Goal: Information Seeking & Learning: Learn about a topic

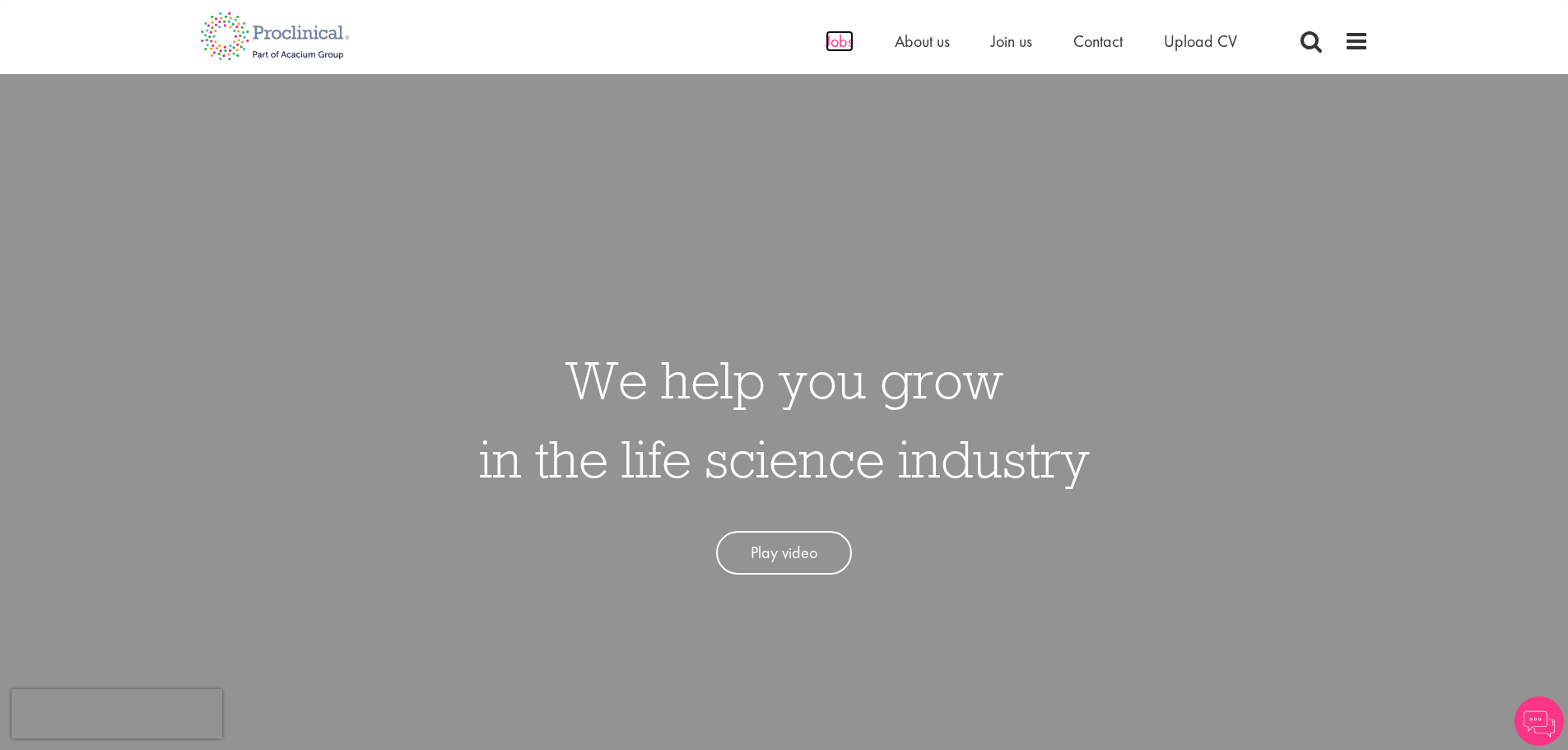
click at [839, 47] on span "Jobs" at bounding box center [839, 41] width 28 height 21
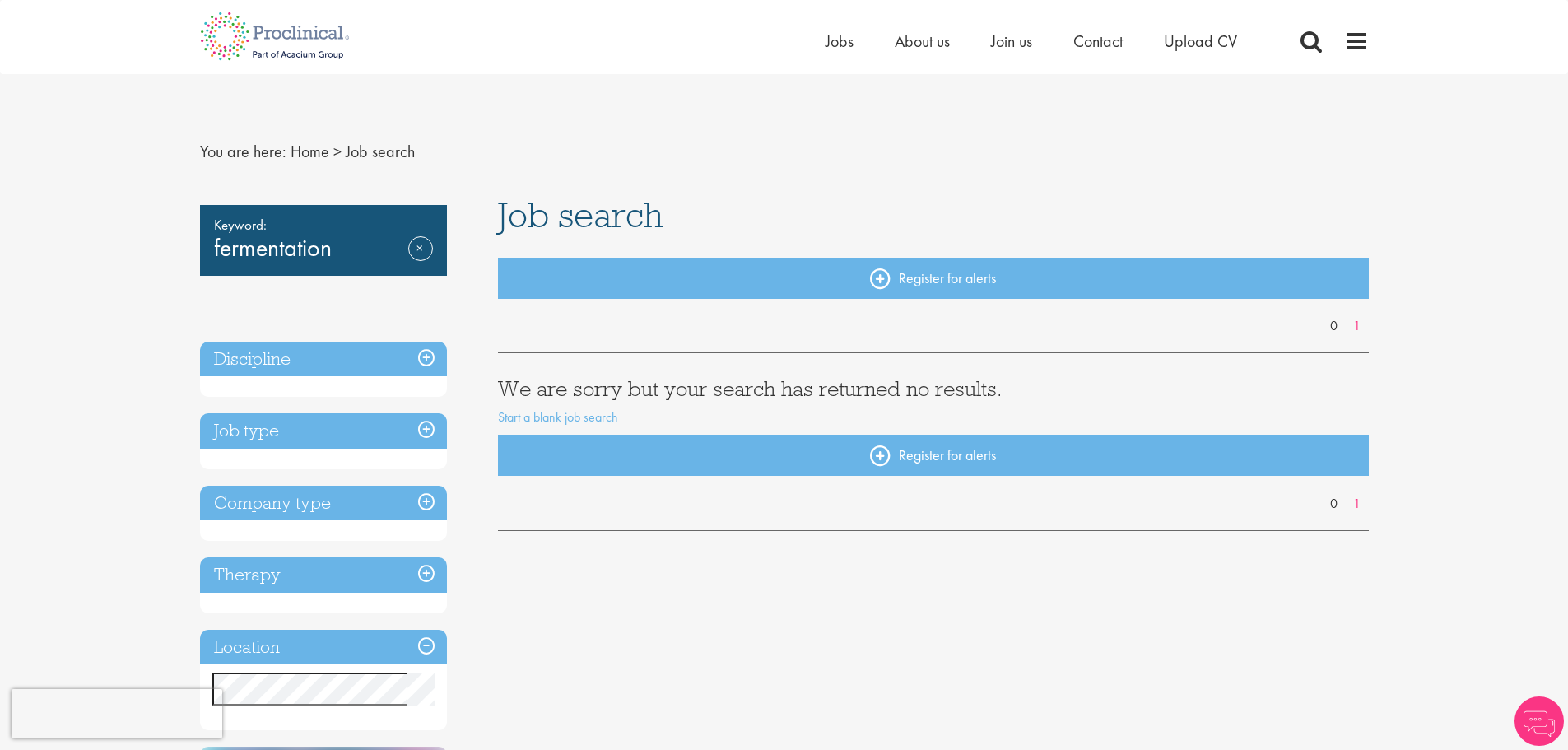
click at [341, 252] on div "Keyword: fermentation Remove" at bounding box center [323, 240] width 247 height 71
click at [306, 255] on div "Keyword: fermentation Remove" at bounding box center [323, 240] width 247 height 71
click at [420, 255] on link "Remove" at bounding box center [421, 260] width 25 height 48
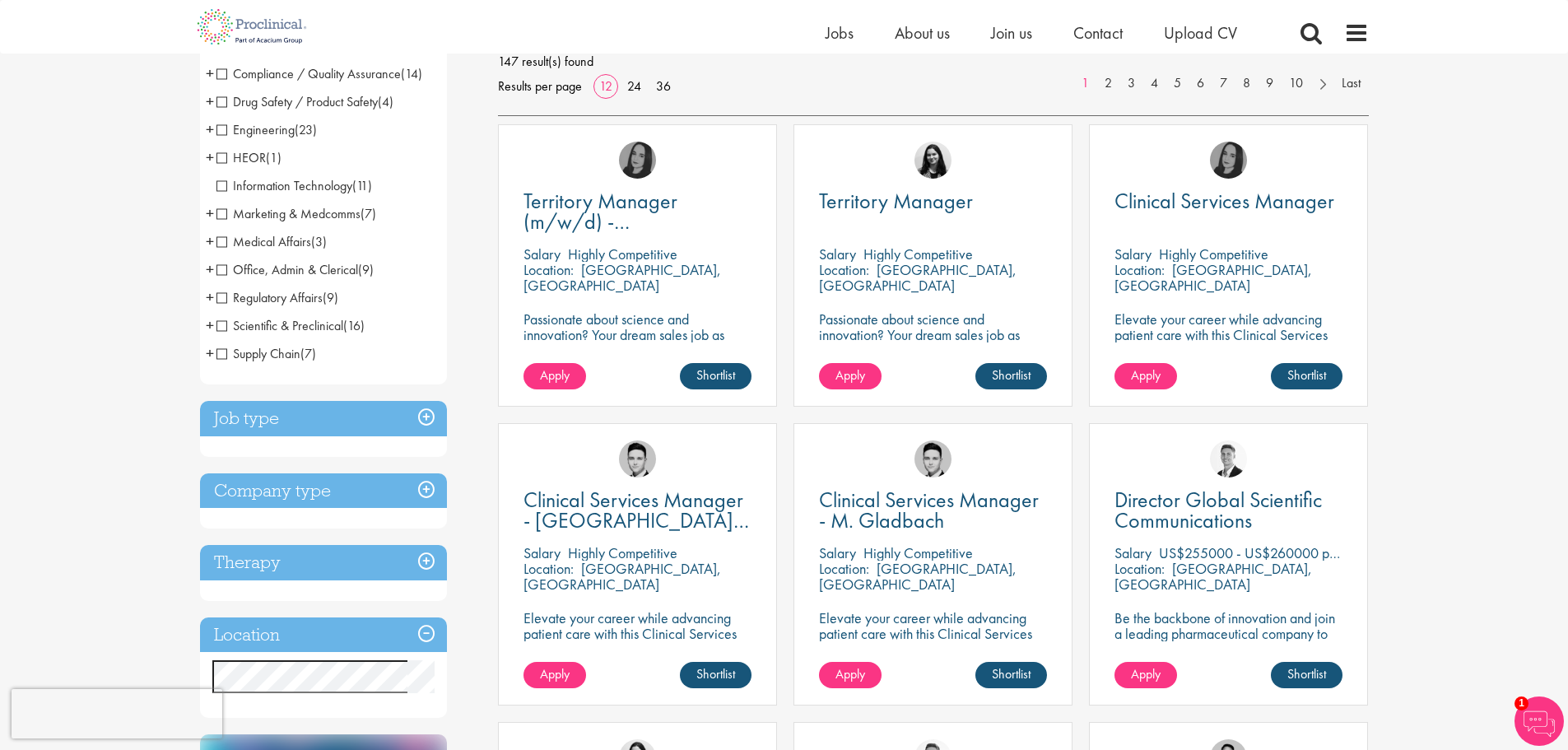
scroll to position [164, 0]
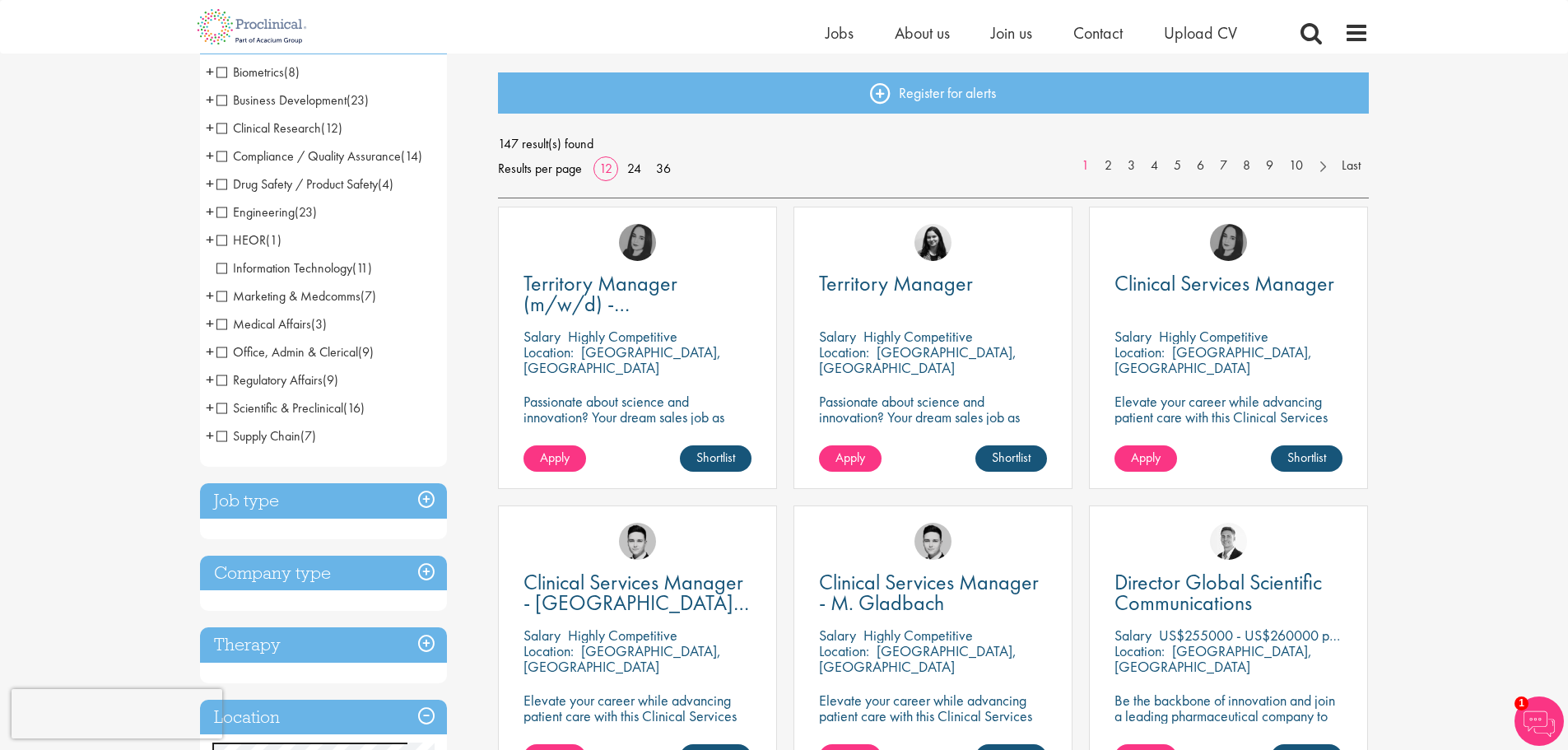
click at [274, 213] on span "Engineering" at bounding box center [254, 212] width 78 height 17
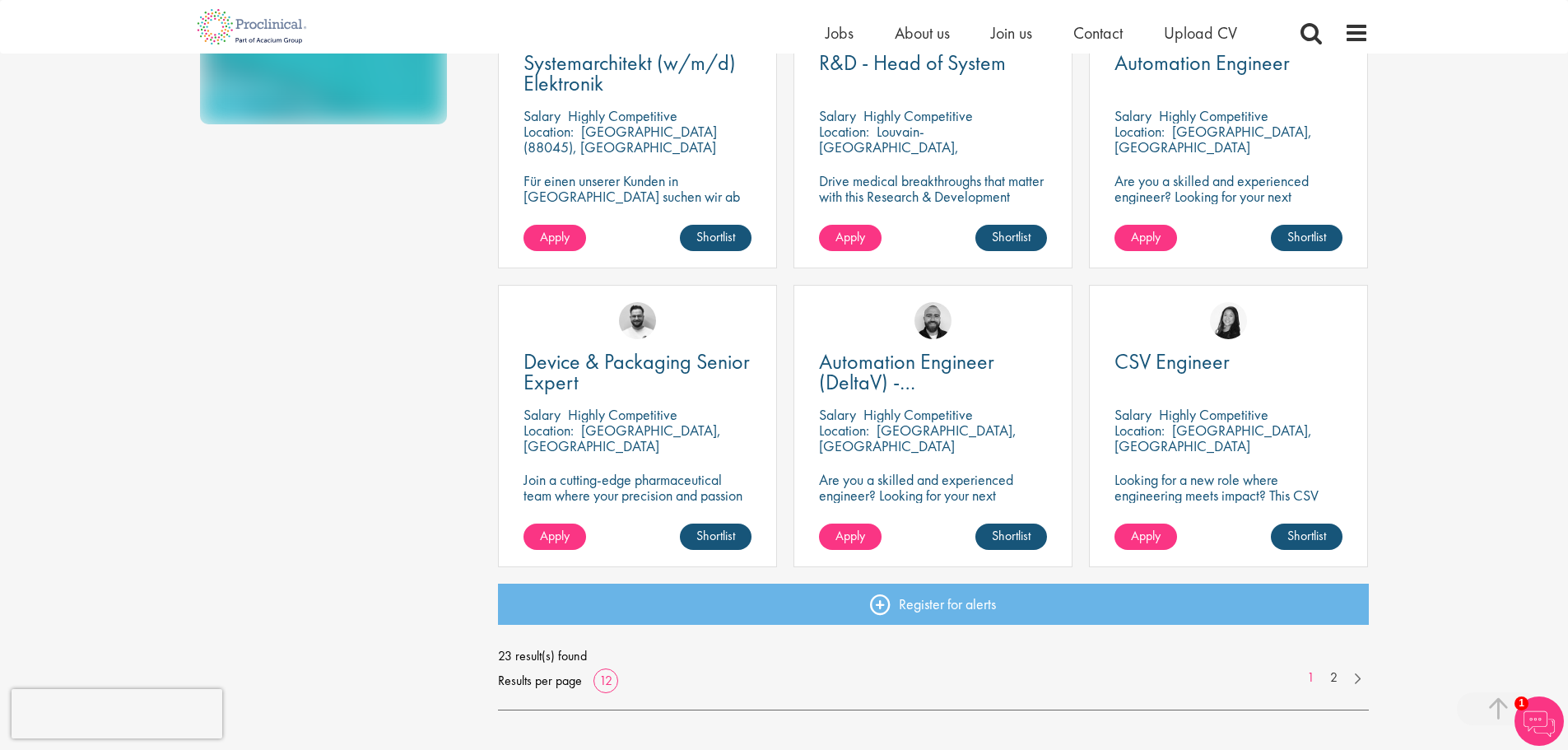
scroll to position [988, 0]
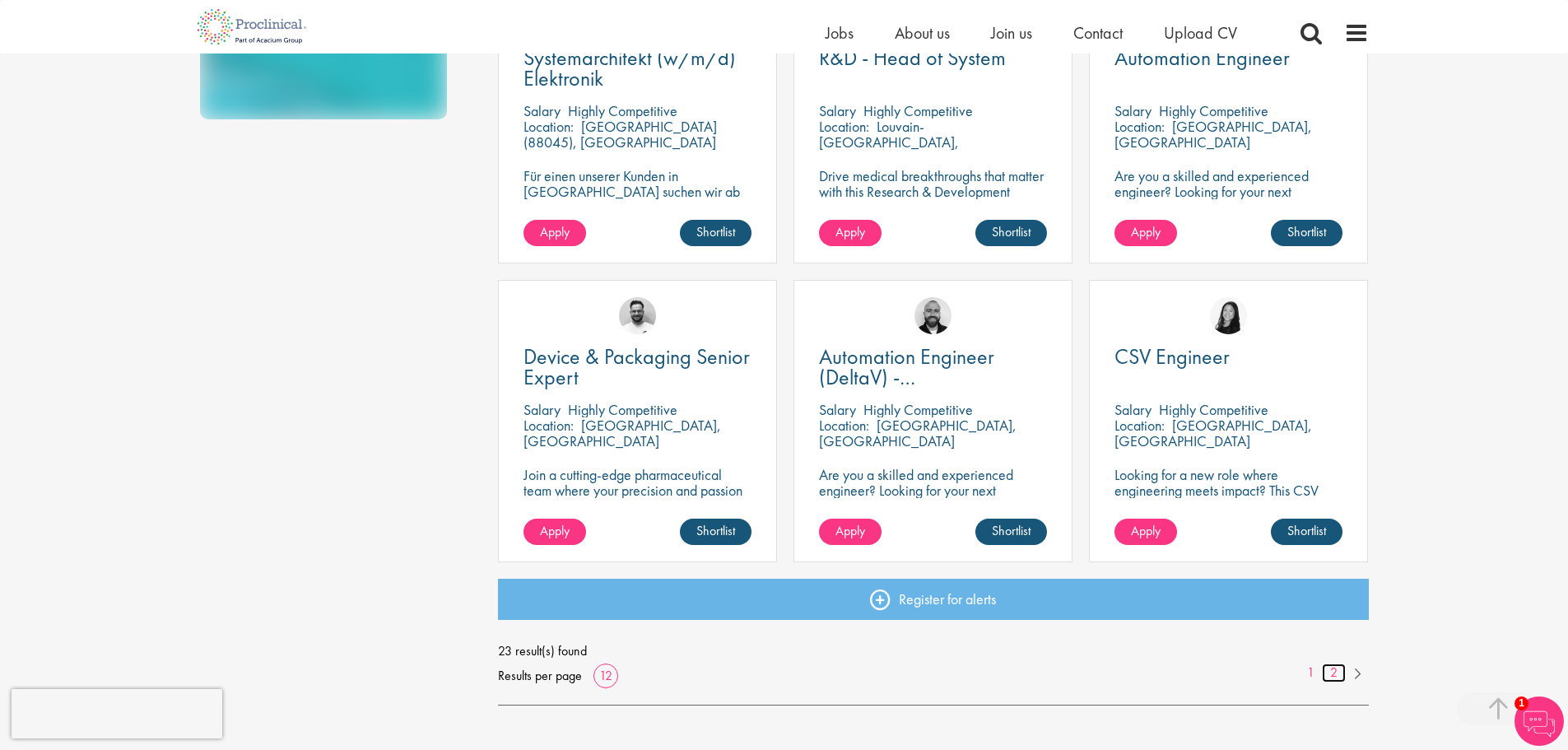
click at [1337, 674] on link "2" at bounding box center [1334, 673] width 24 height 19
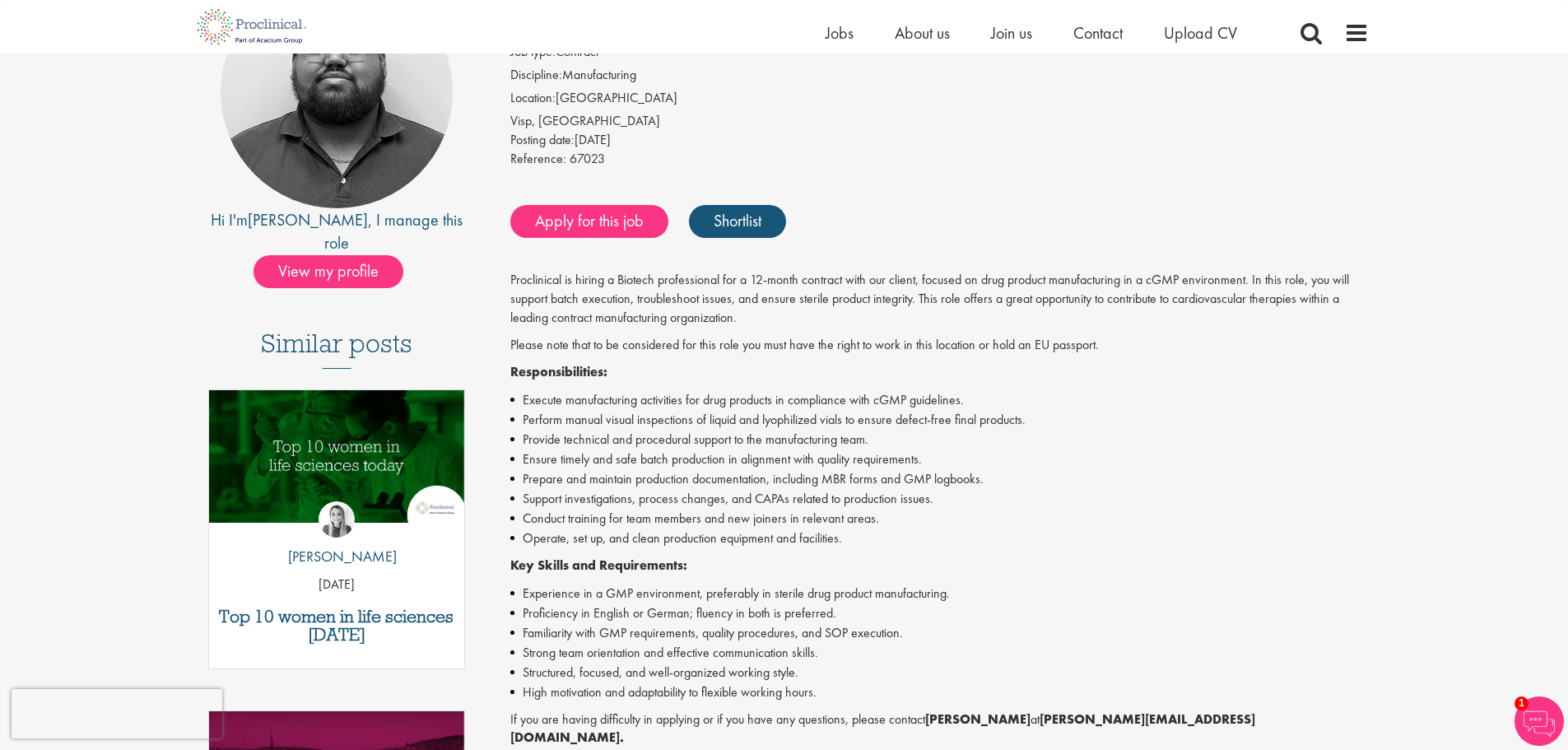
scroll to position [247, 0]
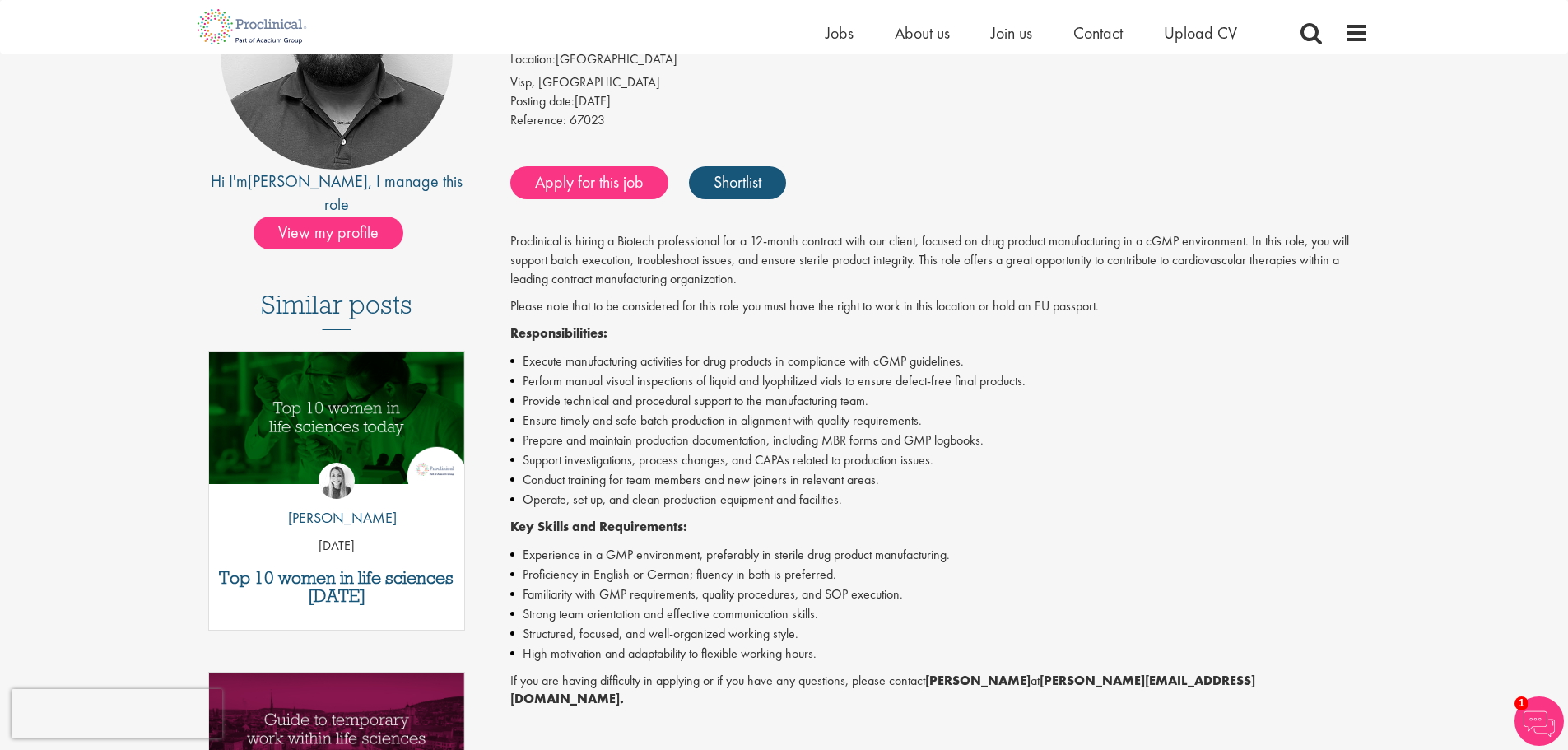
click at [655, 468] on li "Support investigations, process changes, and CAPAs related to production issues." at bounding box center [940, 460] width 858 height 20
drag, startPoint x: 736, startPoint y: 237, endPoint x: 1032, endPoint y: 240, distance: 296.0
click at [1032, 240] on p "Proclinical is hiring a Biotech professional for a 12-month contract with our c…" at bounding box center [940, 260] width 858 height 57
click at [1047, 245] on p "Proclinical is hiring a Biotech professional for a 12-month contract with our c…" at bounding box center [940, 260] width 858 height 57
drag, startPoint x: 548, startPoint y: 252, endPoint x: 905, endPoint y: 263, distance: 357.2
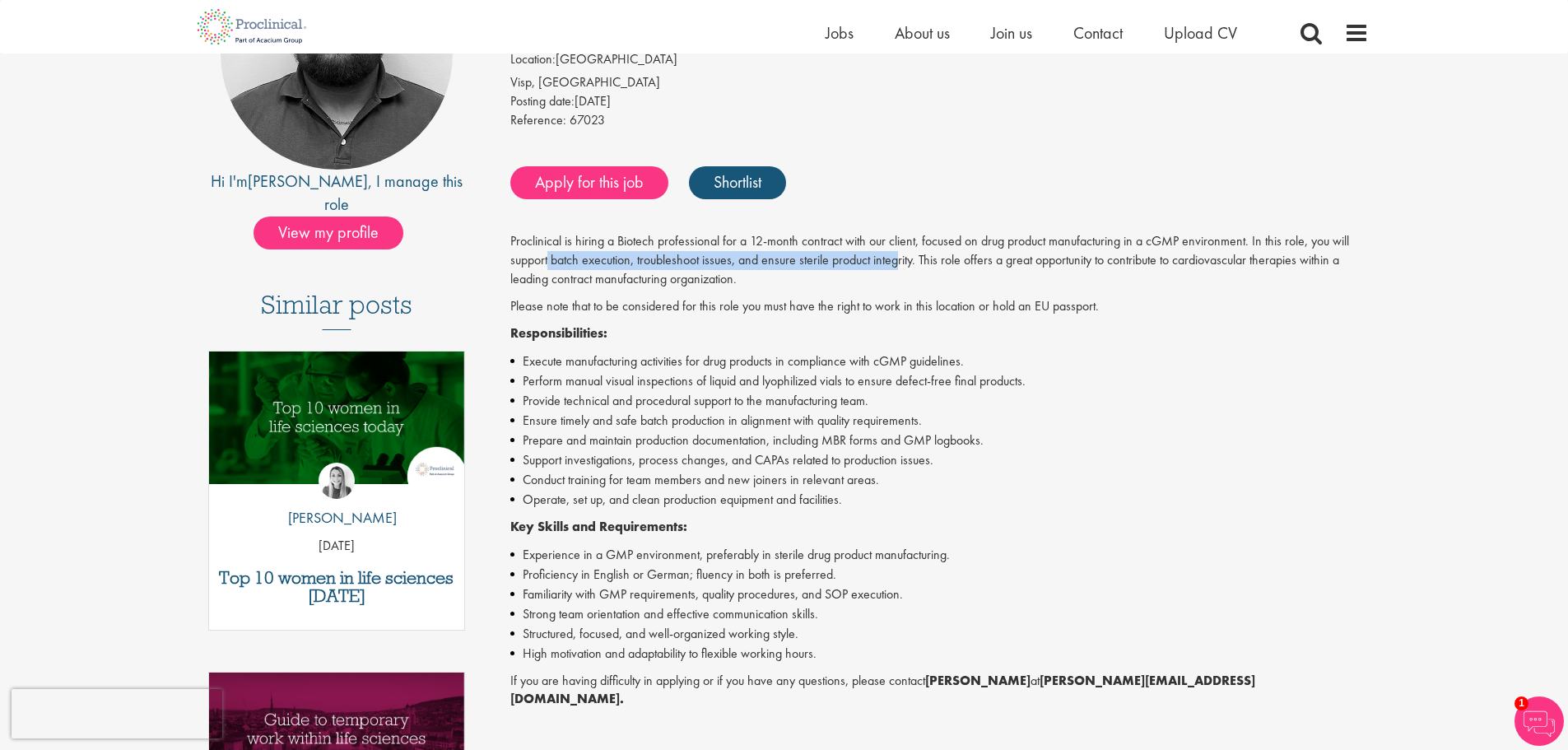
click at [904, 263] on p "Proclinical is hiring a Biotech professional for a 12-month contract with our c…" at bounding box center [940, 260] width 858 height 57
click at [905, 263] on p "Proclinical is hiring a Biotech professional for a 12-month contract with our c…" at bounding box center [940, 260] width 858 height 57
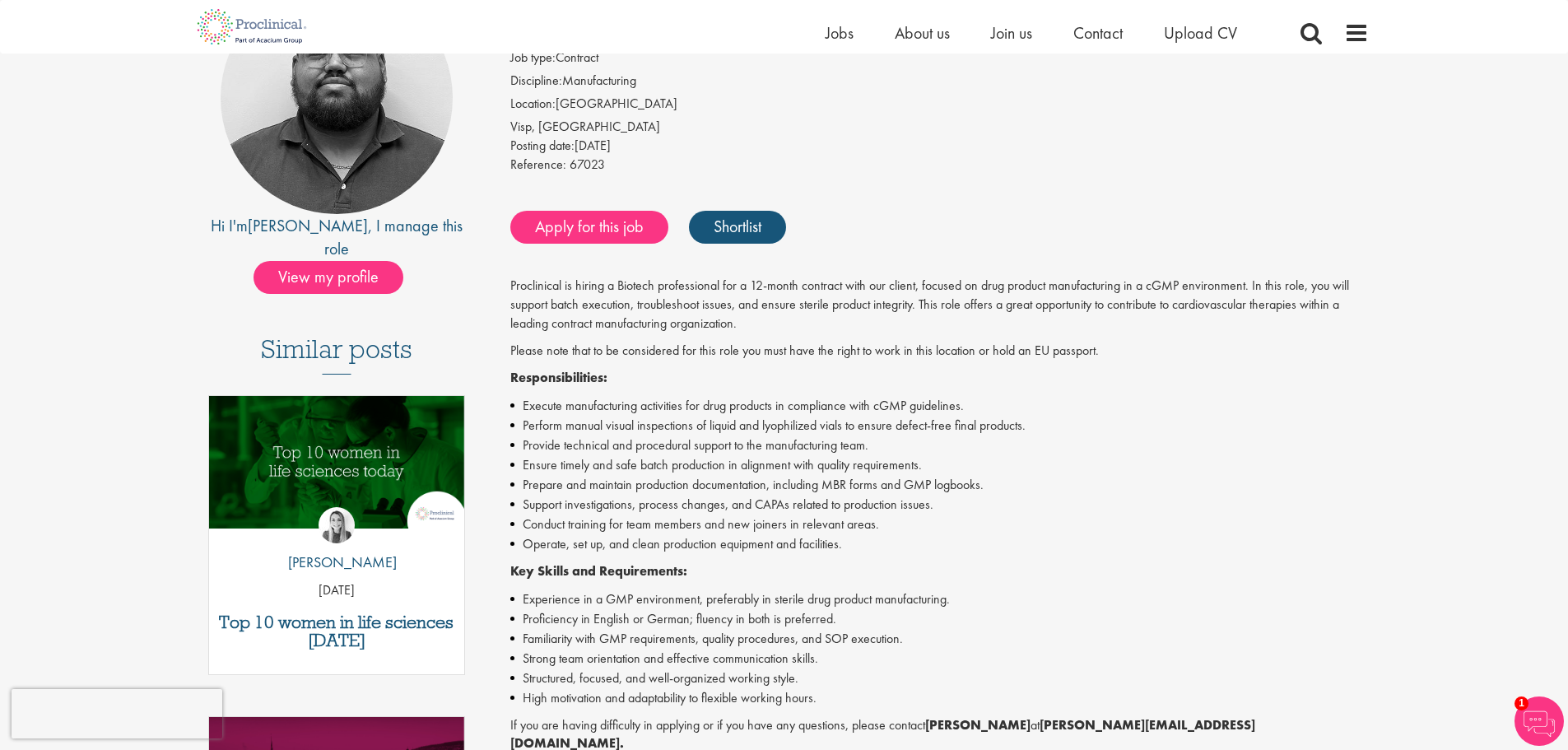
scroll to position [164, 0]
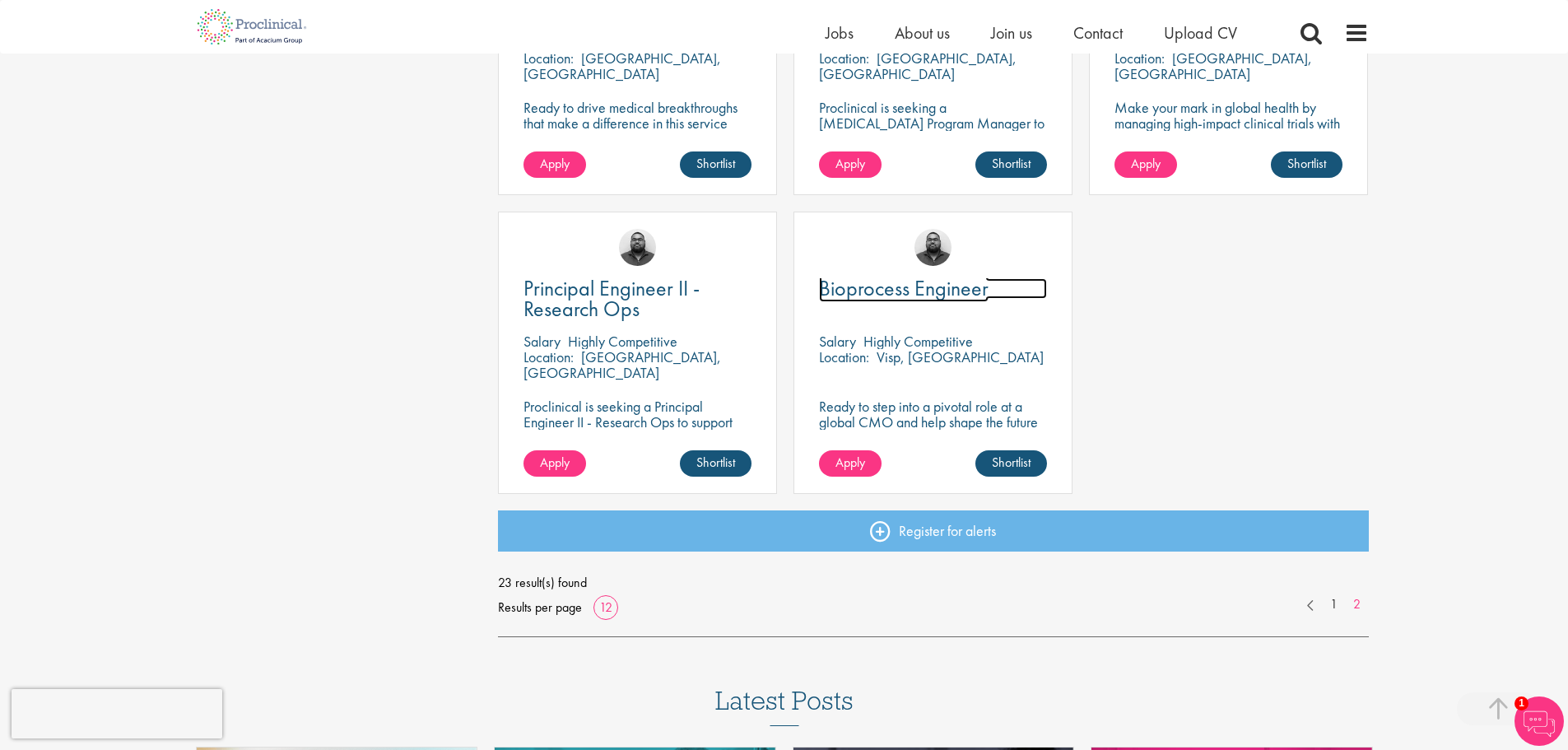
scroll to position [1071, 0]
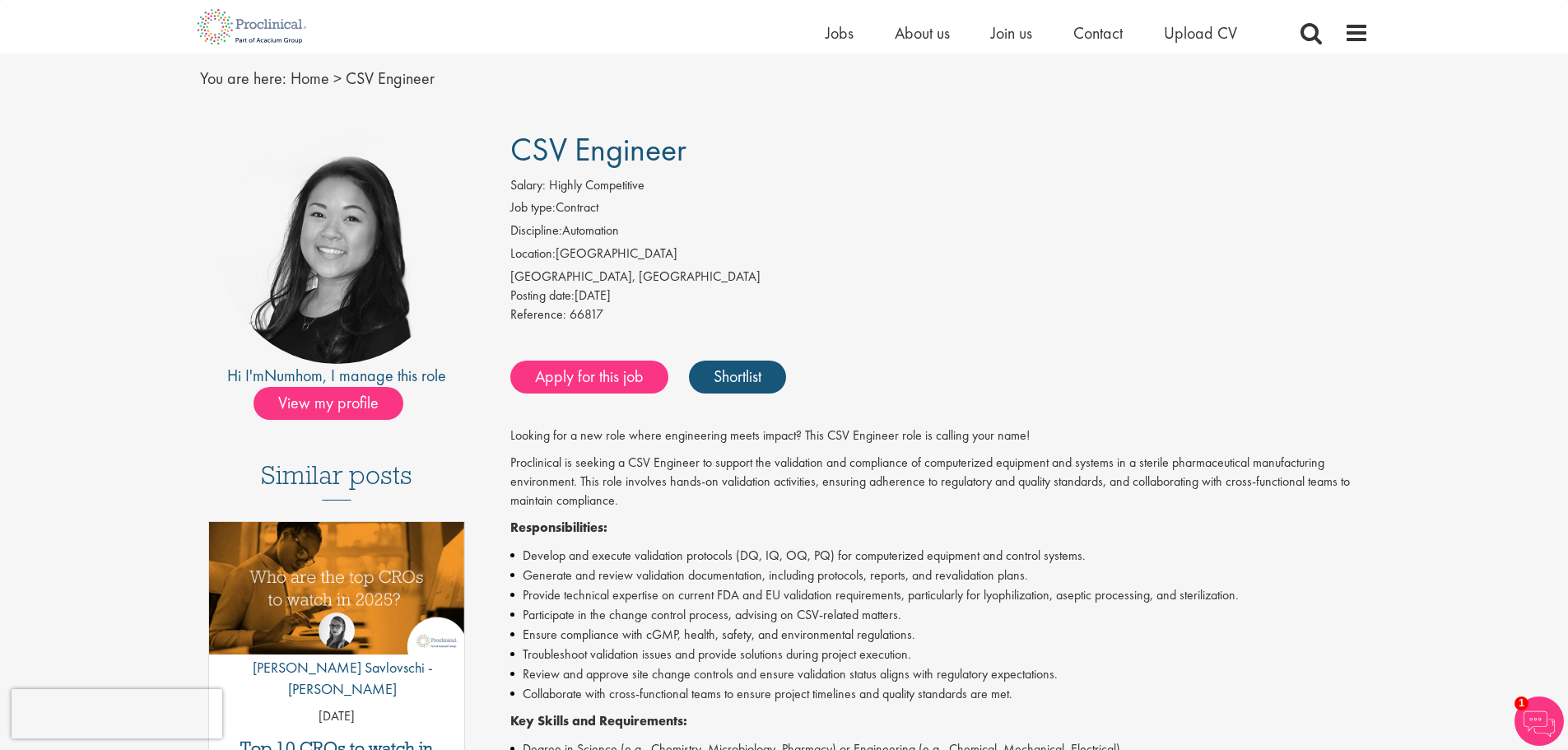
scroll to position [83, 0]
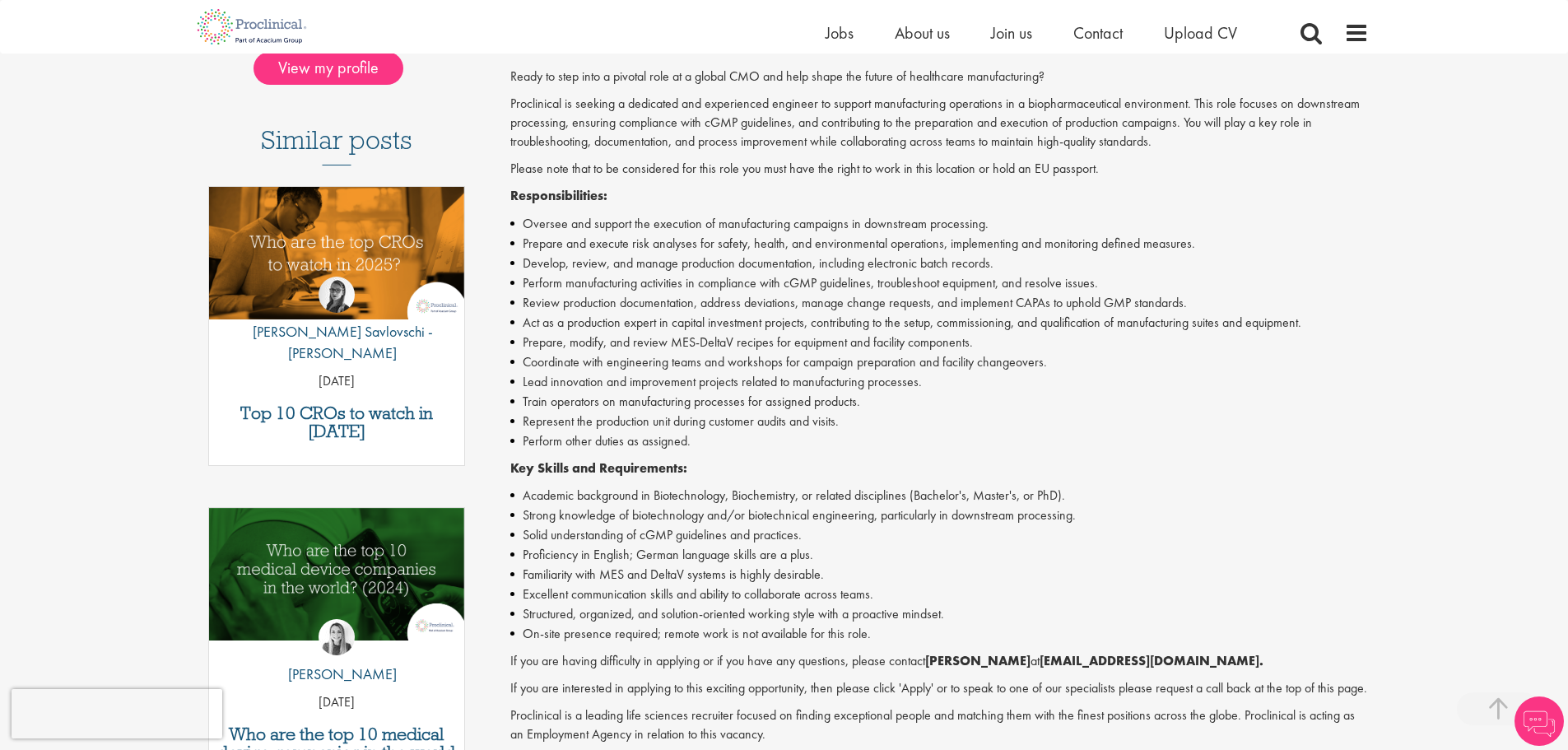
scroll to position [576, 0]
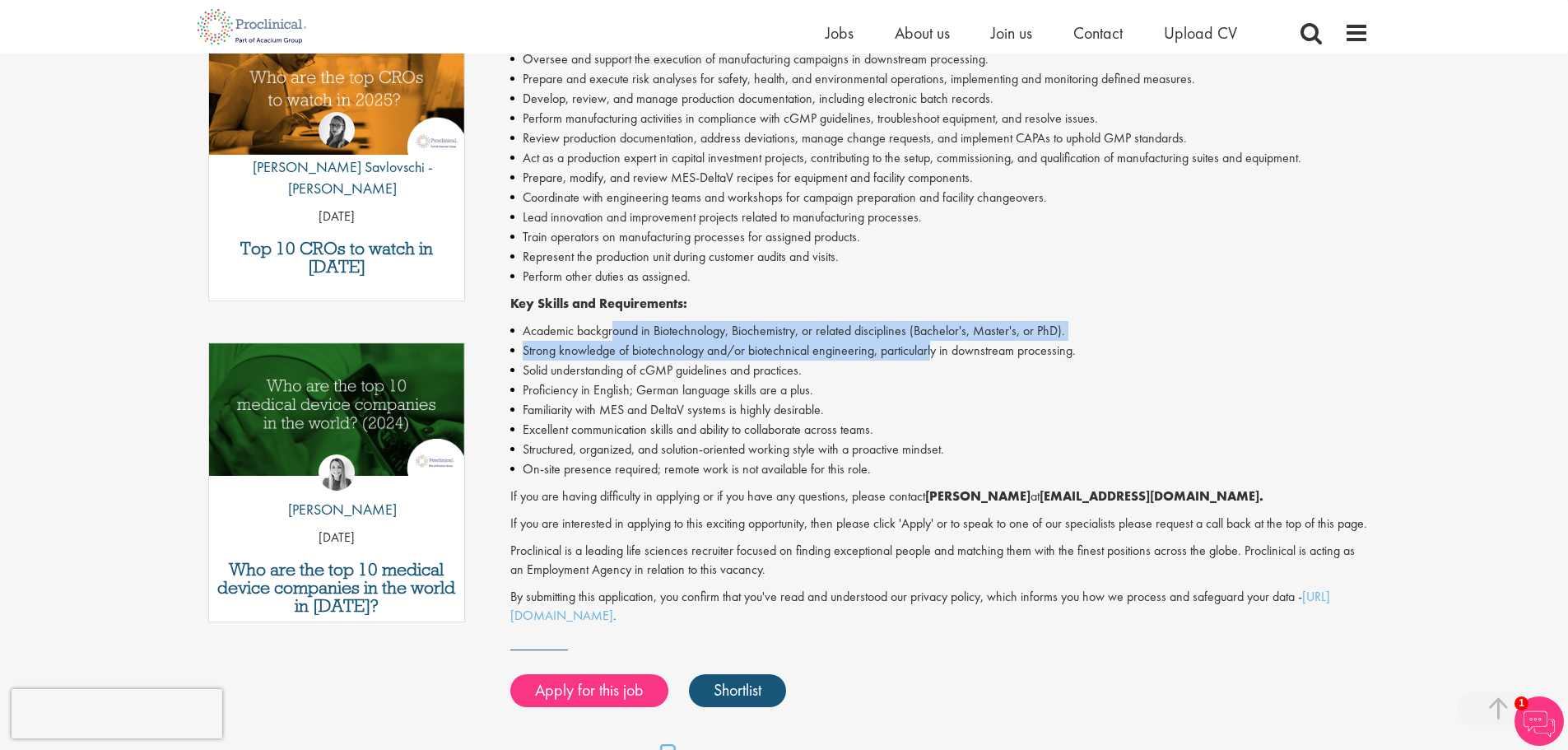
drag, startPoint x: 614, startPoint y: 330, endPoint x: 972, endPoint y: 347, distance: 358.4
click at [963, 344] on ul "Academic background in Biotechnology, Biochemistry, or related disciplines (Bac…" at bounding box center [940, 399] width 858 height 158
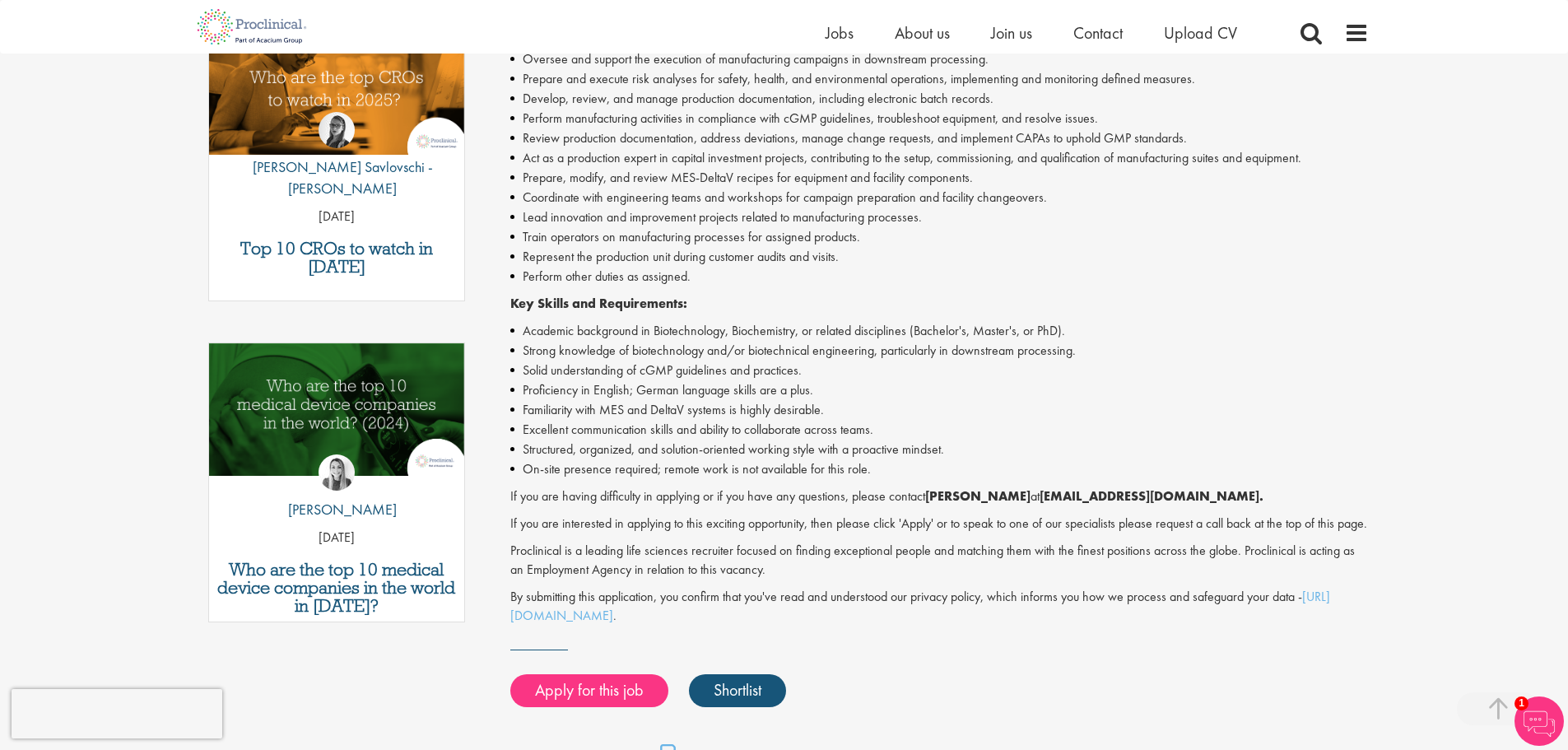
click at [1102, 381] on li "Proficiency in English; German language skills are a plus." at bounding box center [940, 390] width 858 height 20
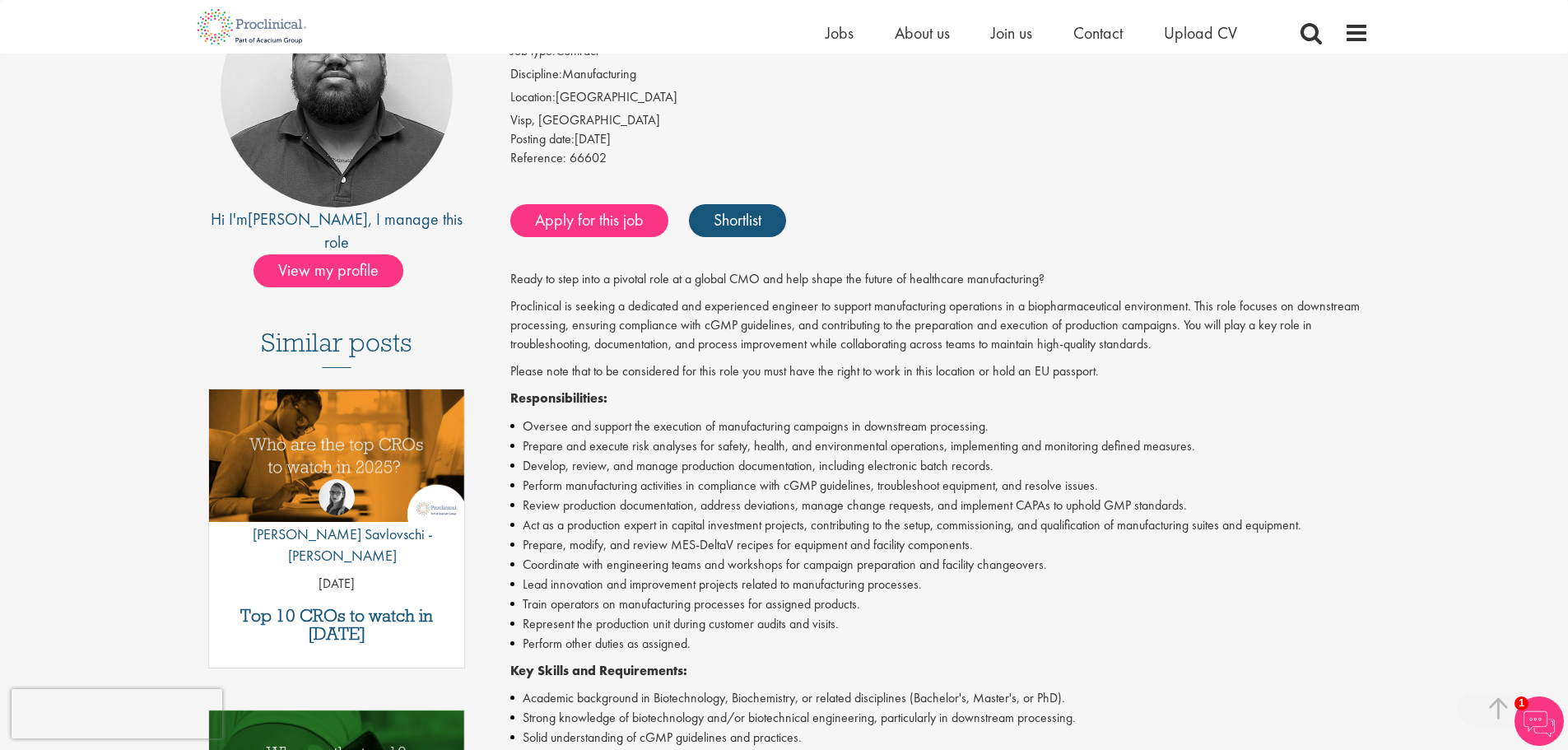
scroll to position [329, 0]
